Goal: Complete application form

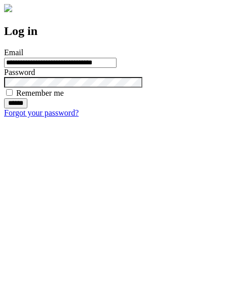
type input "**********"
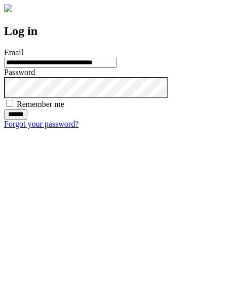
click at [27, 120] on input "******" at bounding box center [15, 114] width 23 height 10
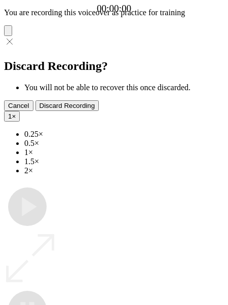
type input "**********"
